Goal: Find specific page/section: Find specific page/section

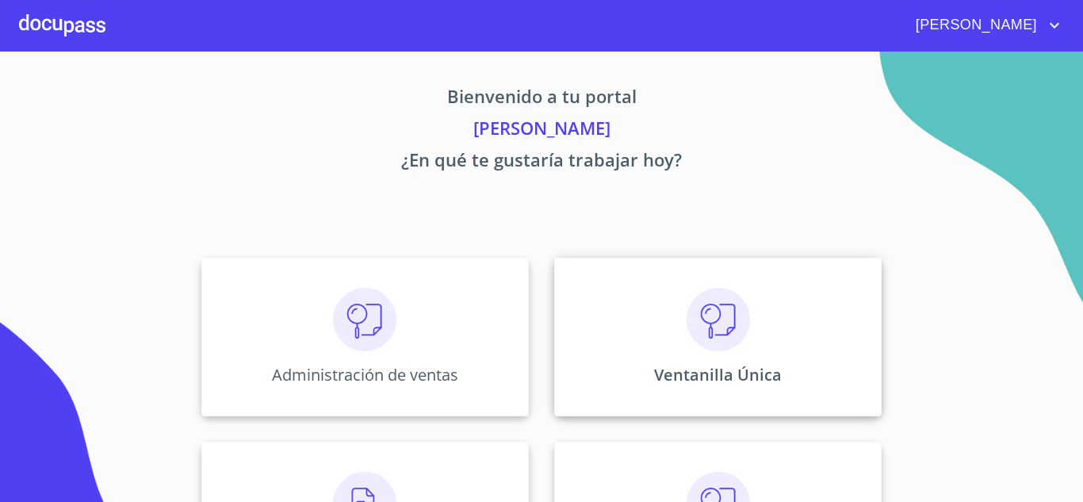
click at [676, 382] on p "Ventanilla Única" at bounding box center [718, 374] width 128 height 21
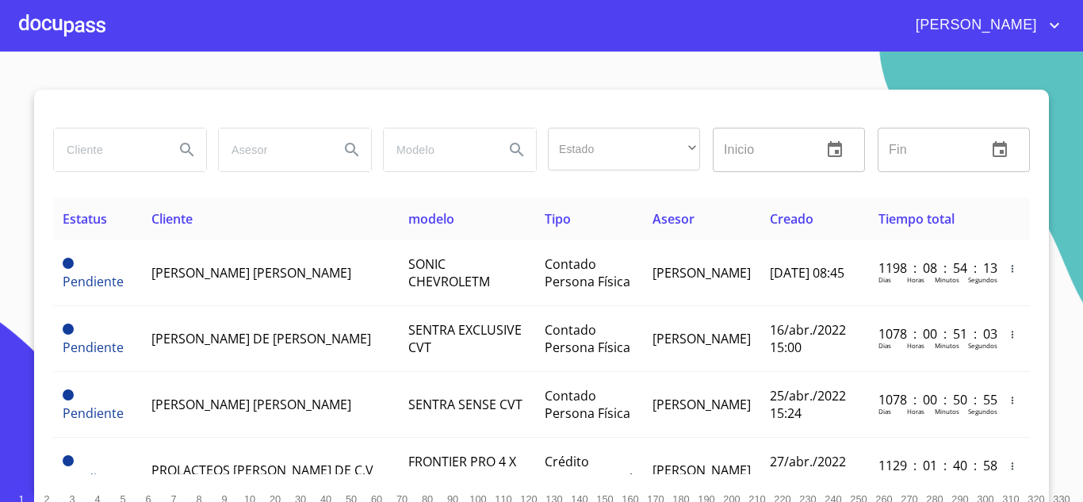
click at [127, 163] on input "search" at bounding box center [108, 149] width 108 height 43
type input "cafe el marino de [GEOGRAPHIC_DATA]"
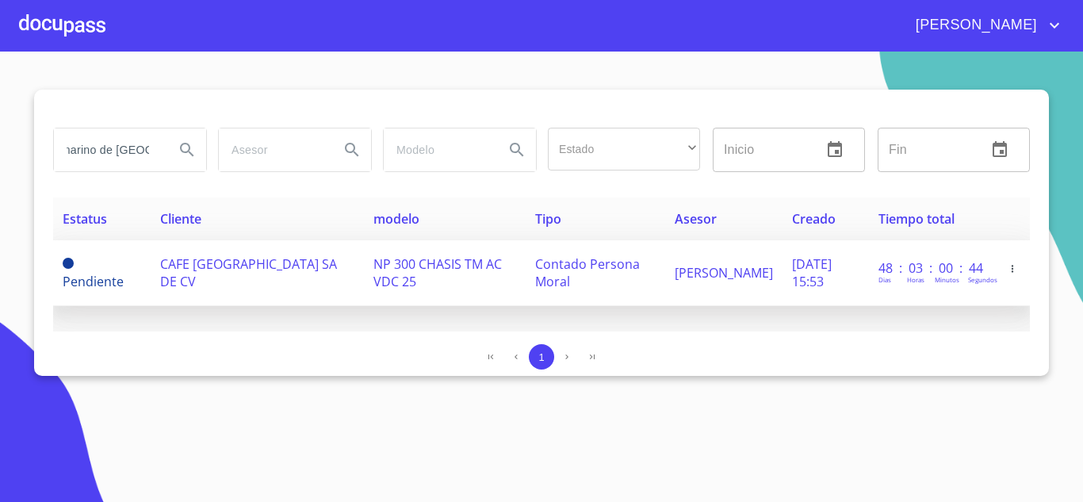
click at [212, 276] on span "CAFE [GEOGRAPHIC_DATA] SA DE CV" at bounding box center [248, 272] width 177 height 35
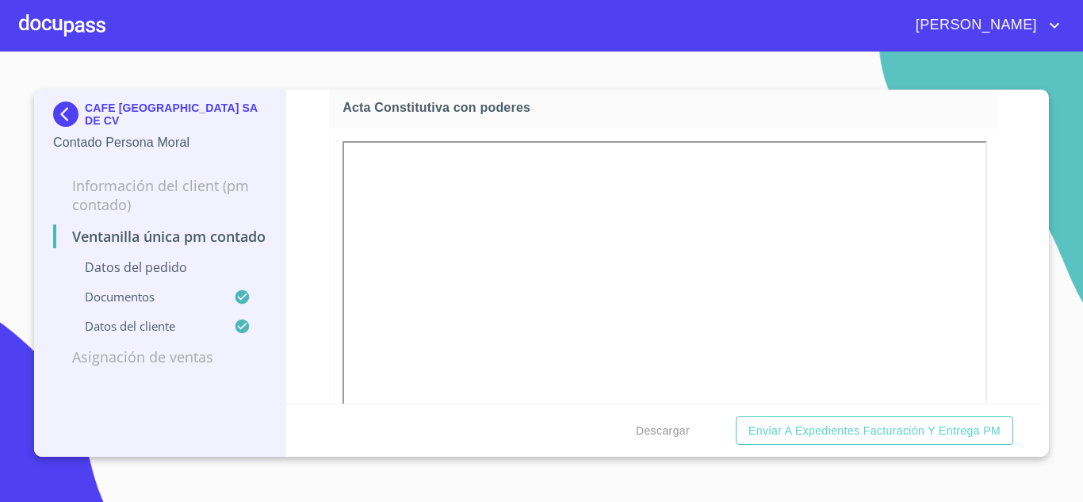
scroll to position [2615, 0]
